Goal: Task Accomplishment & Management: Use online tool/utility

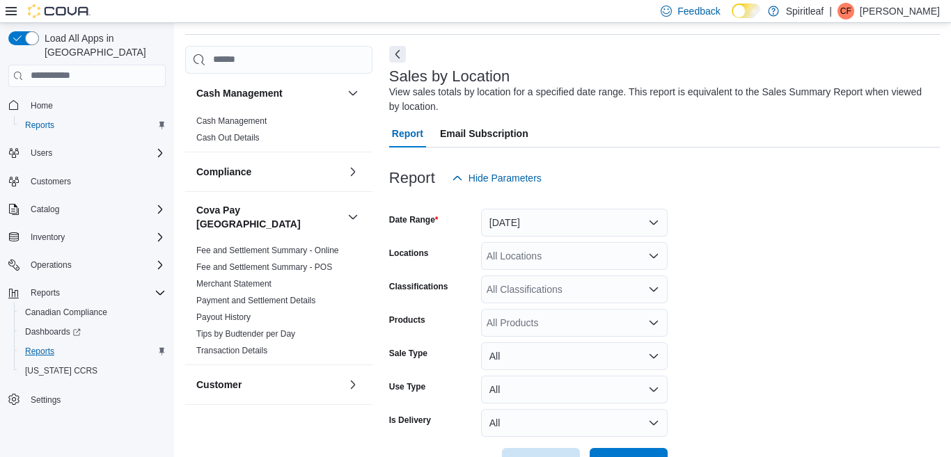
scroll to position [47, 0]
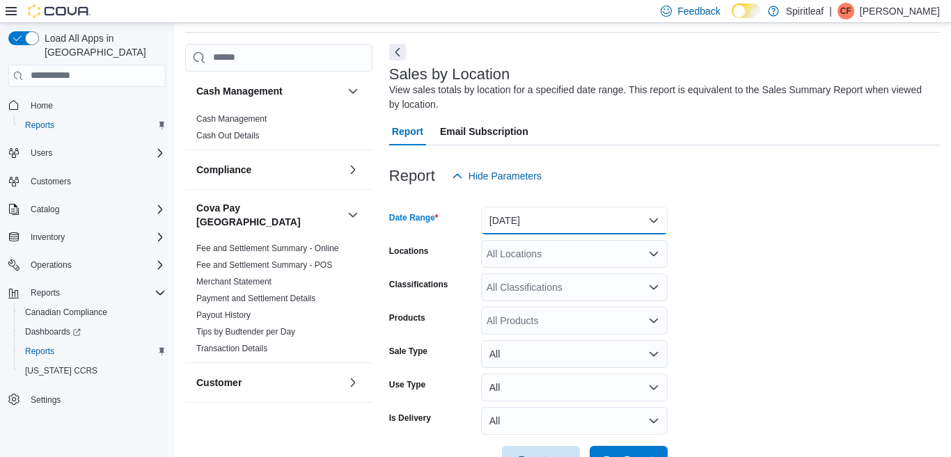
click at [653, 219] on button "[DATE]" at bounding box center [574, 221] width 187 height 28
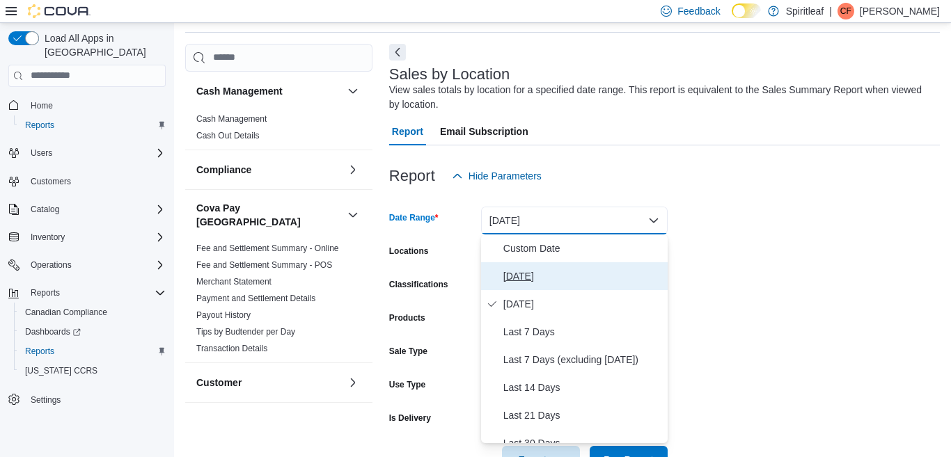
click at [519, 274] on span "[DATE]" at bounding box center [582, 276] width 159 height 17
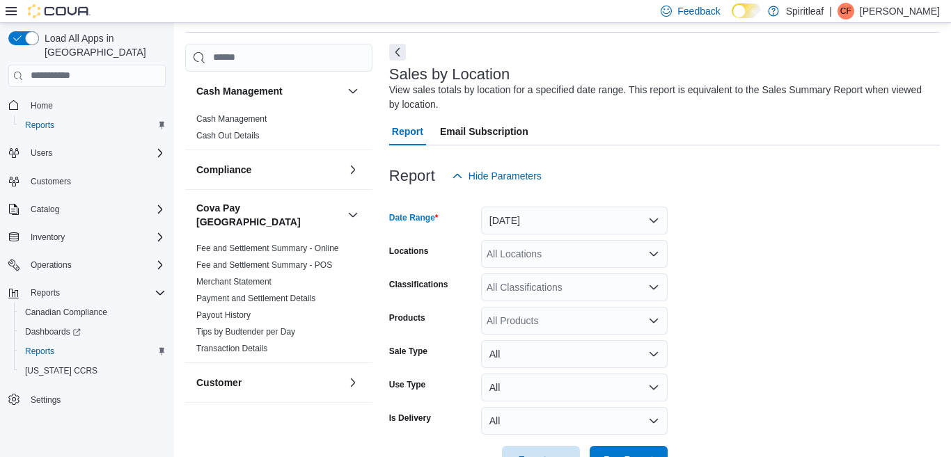
click at [519, 258] on div "All Locations" at bounding box center [574, 254] width 187 height 28
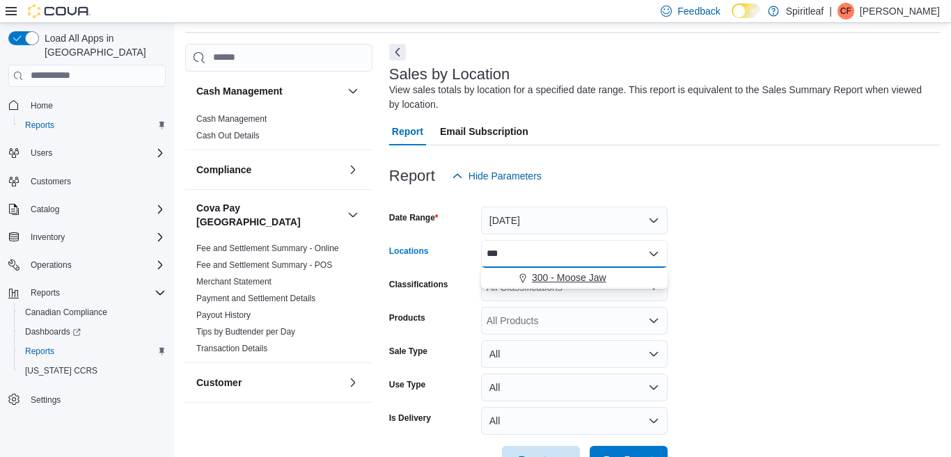
type input "***"
click at [557, 276] on span "300 - Moose Jaw" at bounding box center [569, 278] width 74 height 14
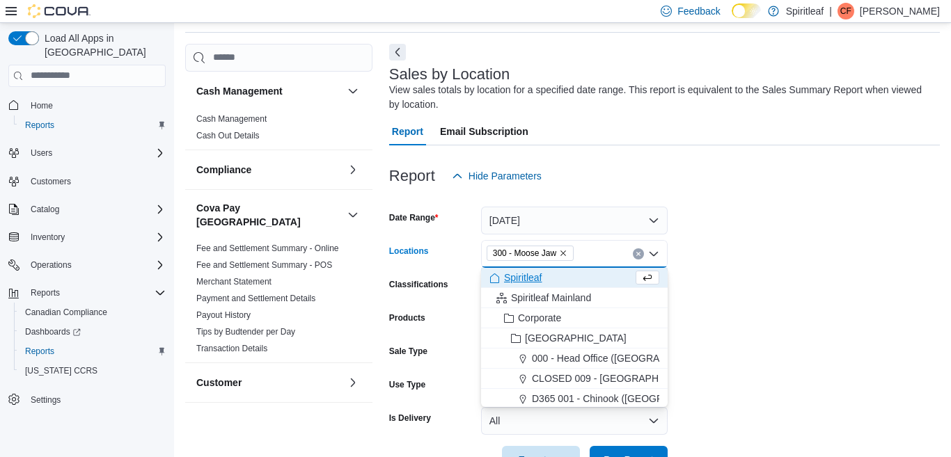
click at [712, 285] on form "Date Range [DATE] Locations 300 - Moose Jaw Combo box. Selected. 300 - Moose Ja…" at bounding box center [664, 332] width 551 height 284
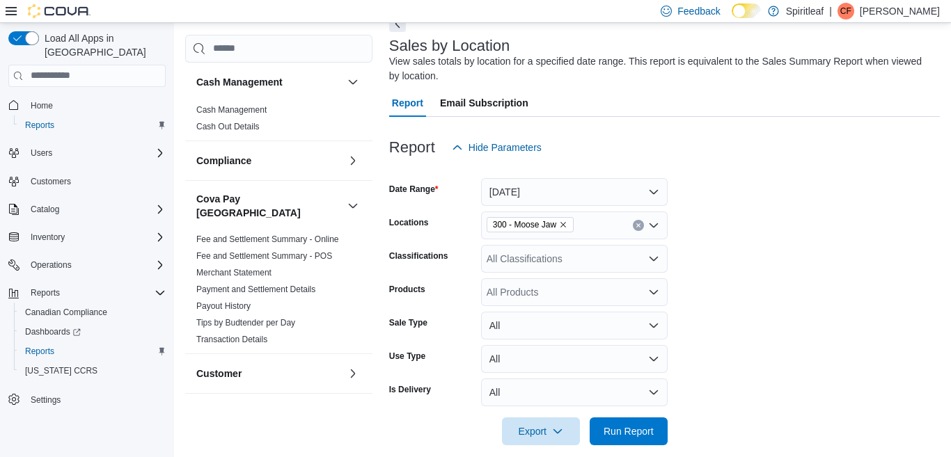
scroll to position [91, 0]
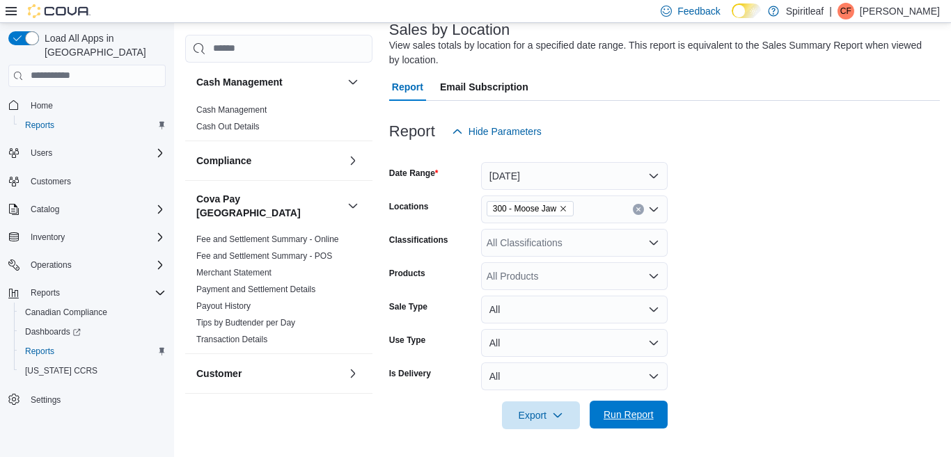
click at [620, 416] on span "Run Report" at bounding box center [629, 415] width 50 height 14
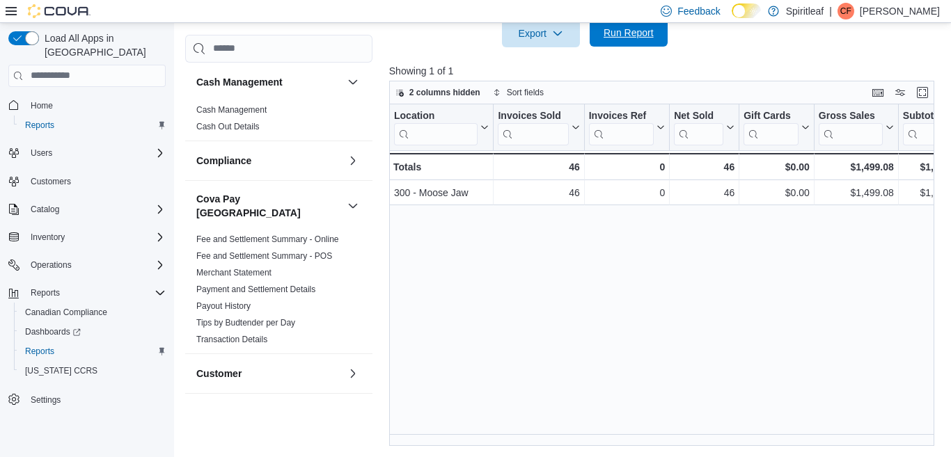
click at [614, 33] on span "Run Report" at bounding box center [629, 33] width 50 height 14
